Goal: Navigation & Orientation: Find specific page/section

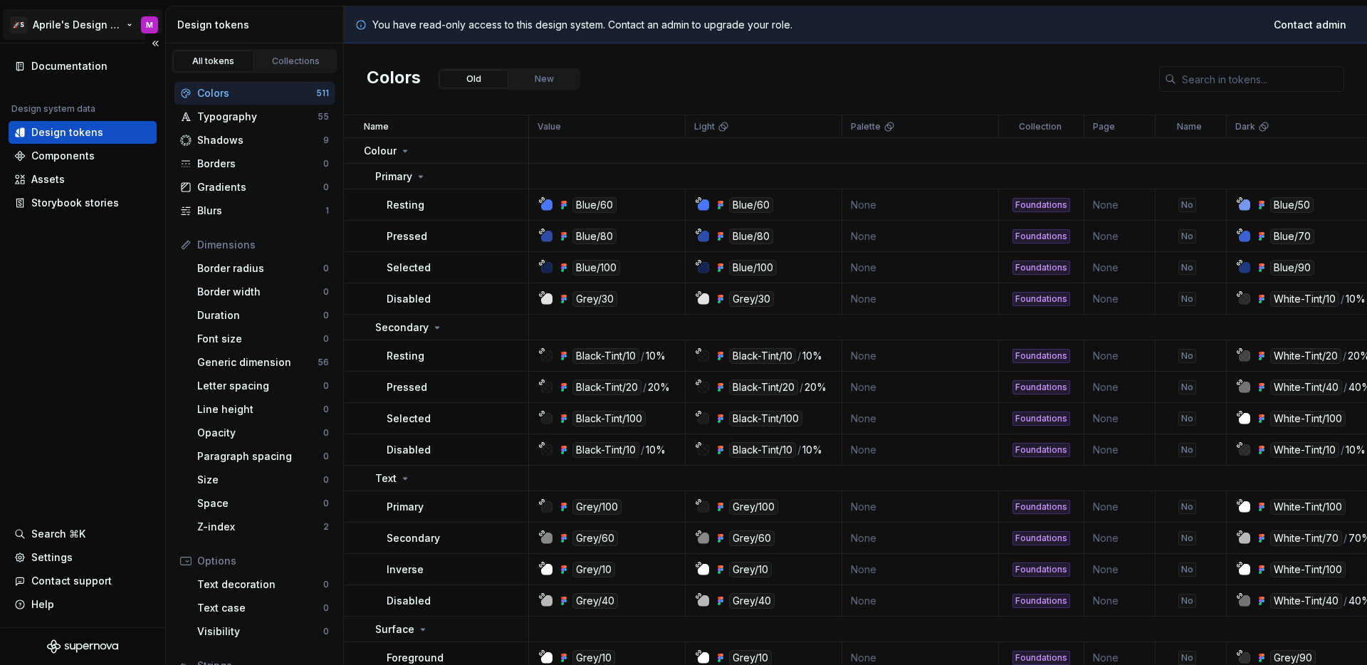
click at [88, 19] on html "🚀S Aprile's Design System M Documentation Design system data Design tokens Comp…" at bounding box center [683, 332] width 1367 height 665
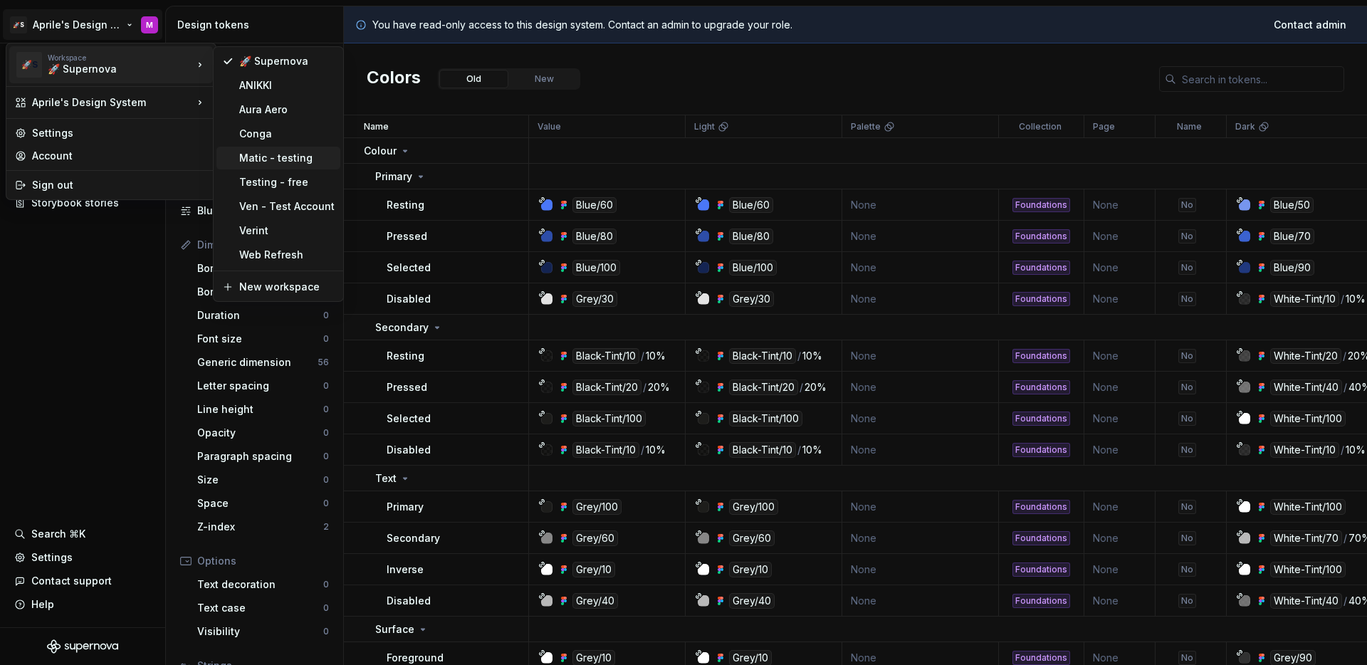
click at [277, 165] on div "Matic - testing" at bounding box center [286, 158] width 95 height 14
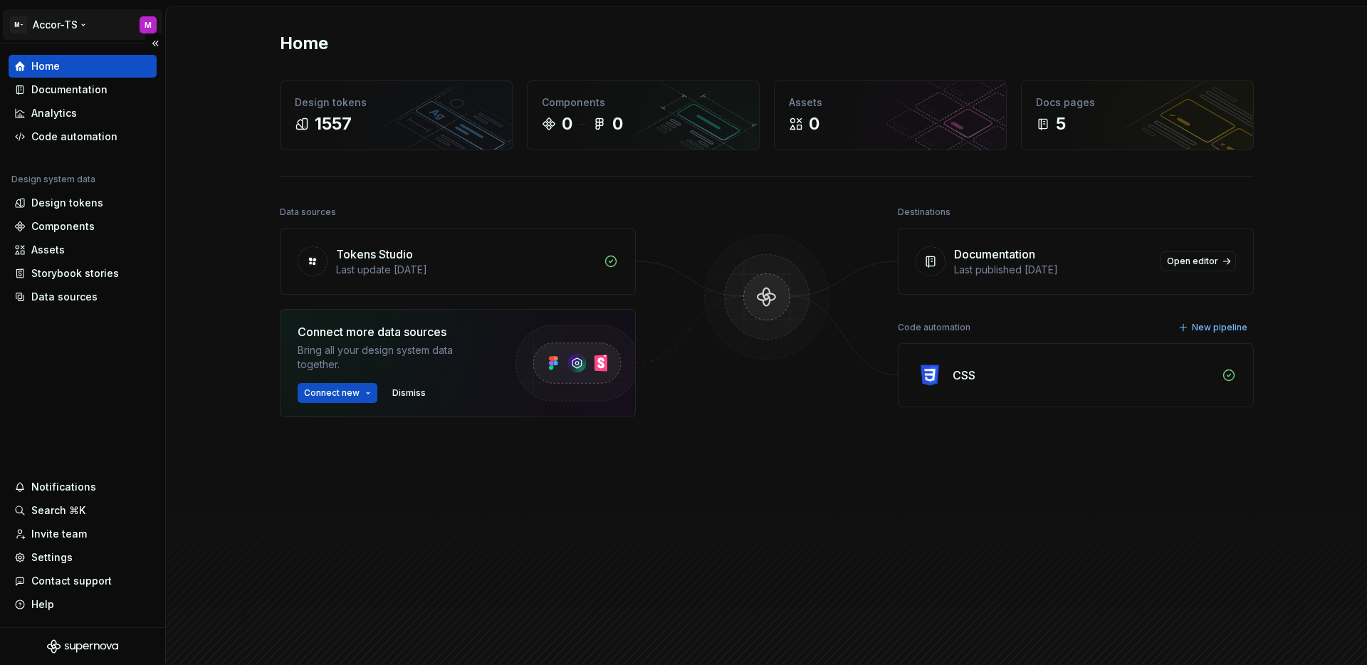
click at [80, 31] on html "M- Accor-TS M Home Documentation Analytics Code automation Design system data D…" at bounding box center [683, 332] width 1367 height 665
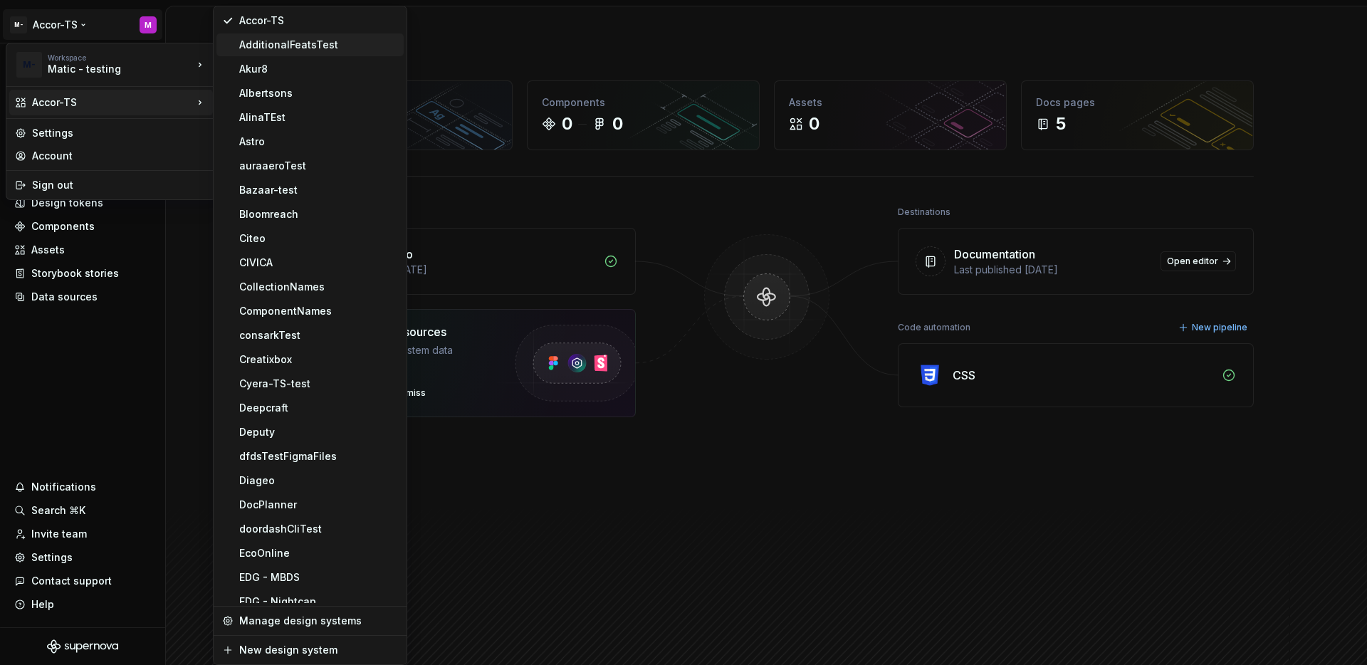
click at [294, 51] on div "AdditionalFeatsTest" at bounding box center [318, 45] width 159 height 14
